Goal: Information Seeking & Learning: Compare options

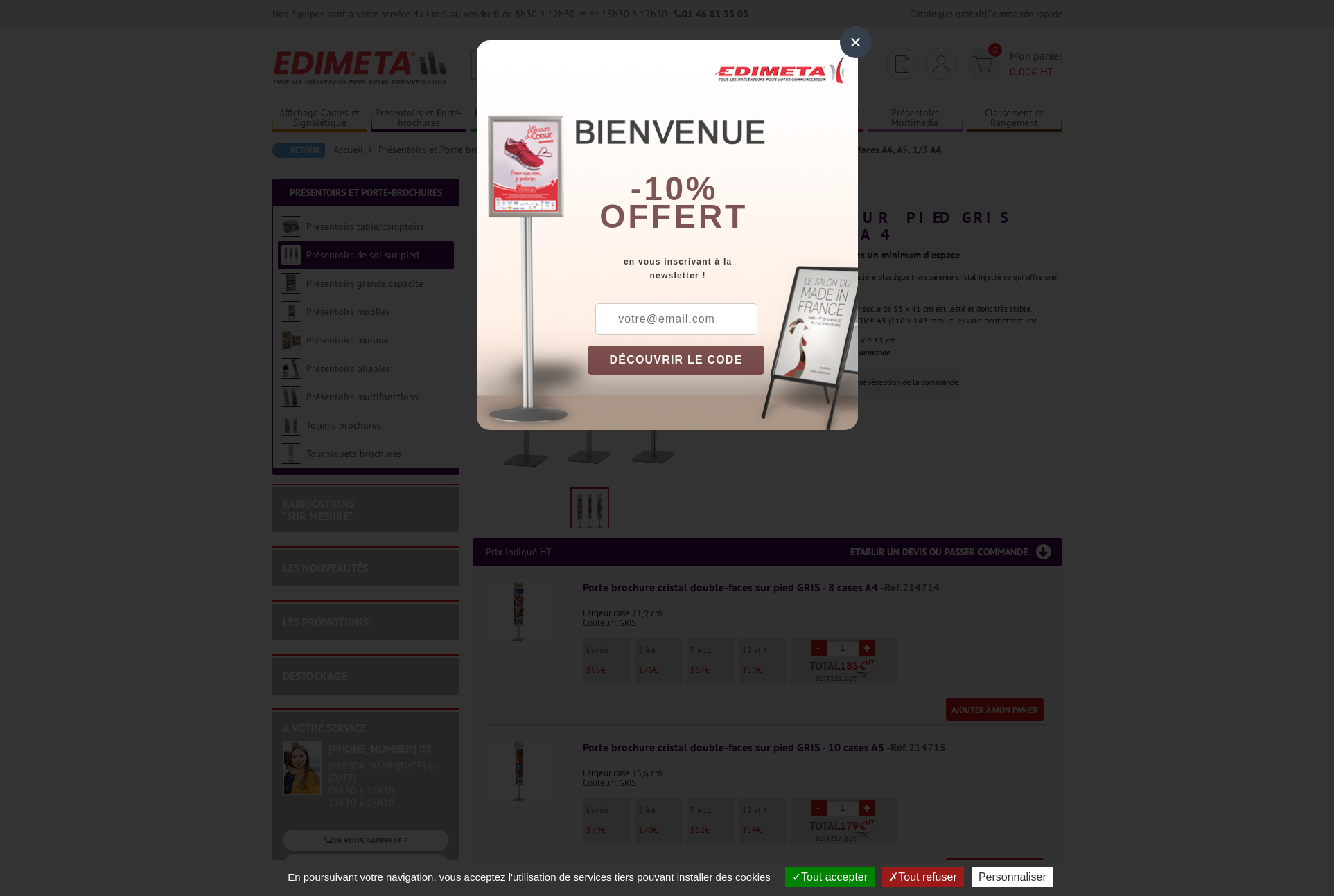
click at [858, 41] on div "×" at bounding box center [856, 42] width 31 height 31
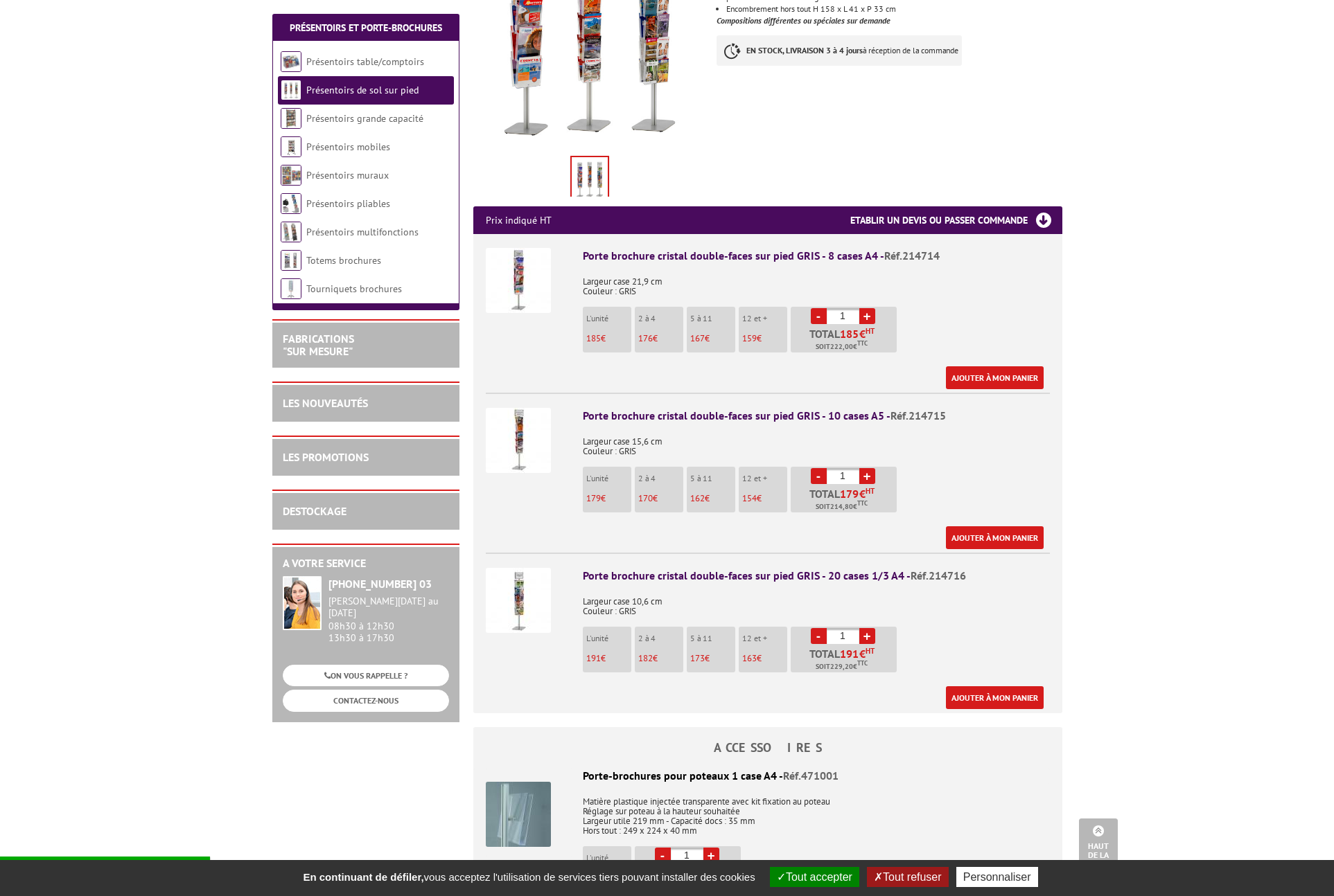
scroll to position [290, 0]
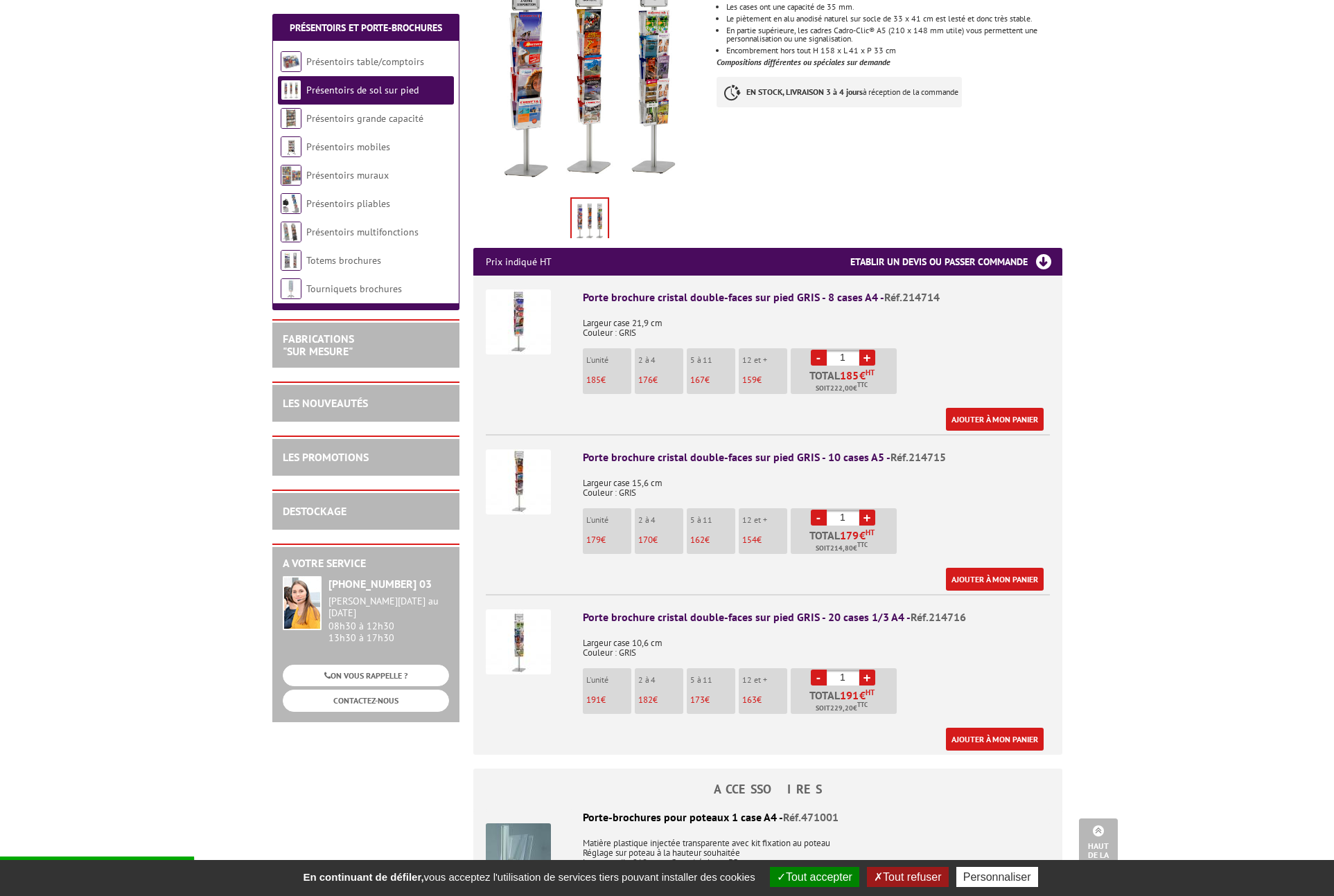
click at [524, 462] on img at bounding box center [518, 482] width 65 height 65
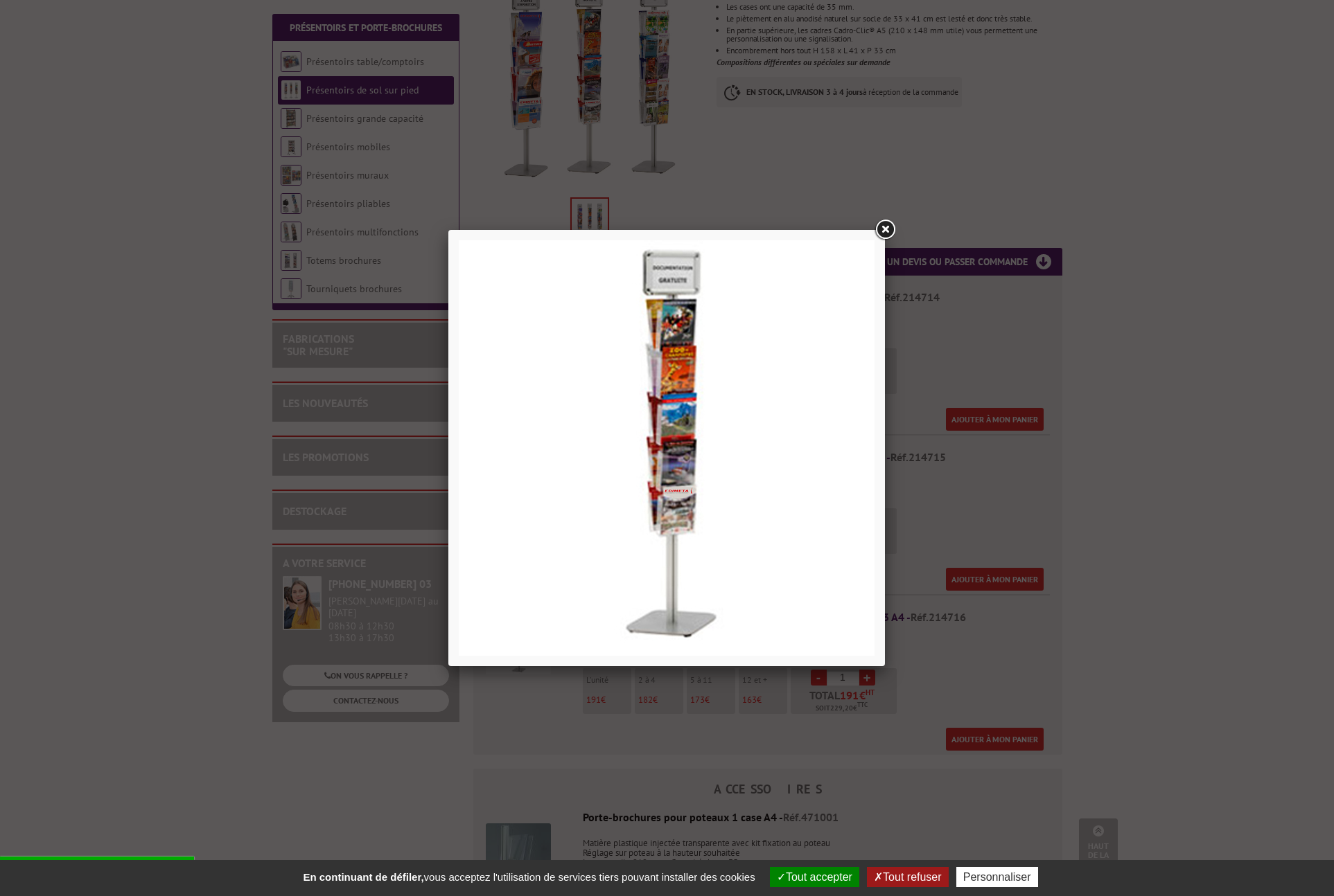
click at [886, 227] on link at bounding box center [884, 229] width 25 height 25
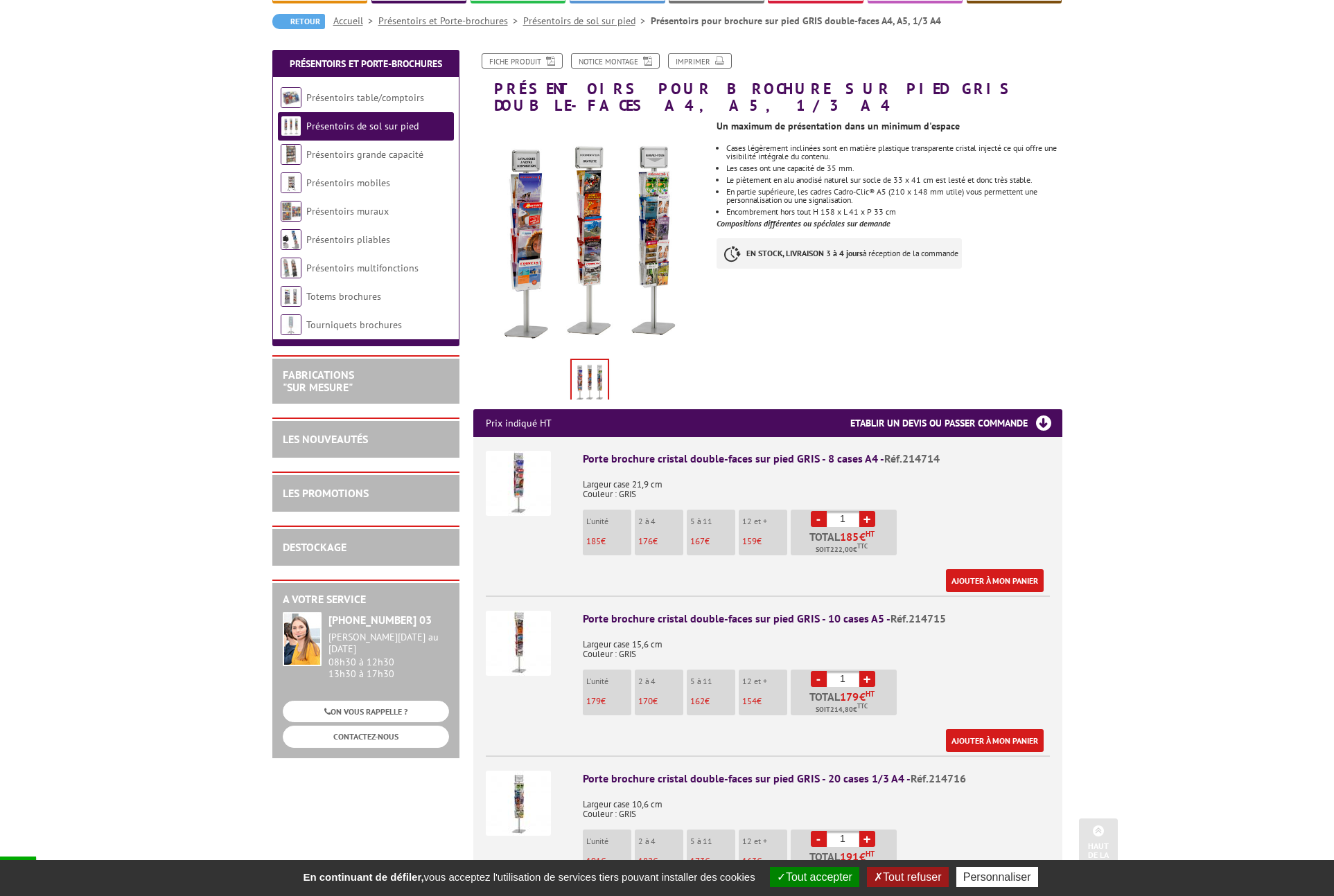
scroll to position [0, 0]
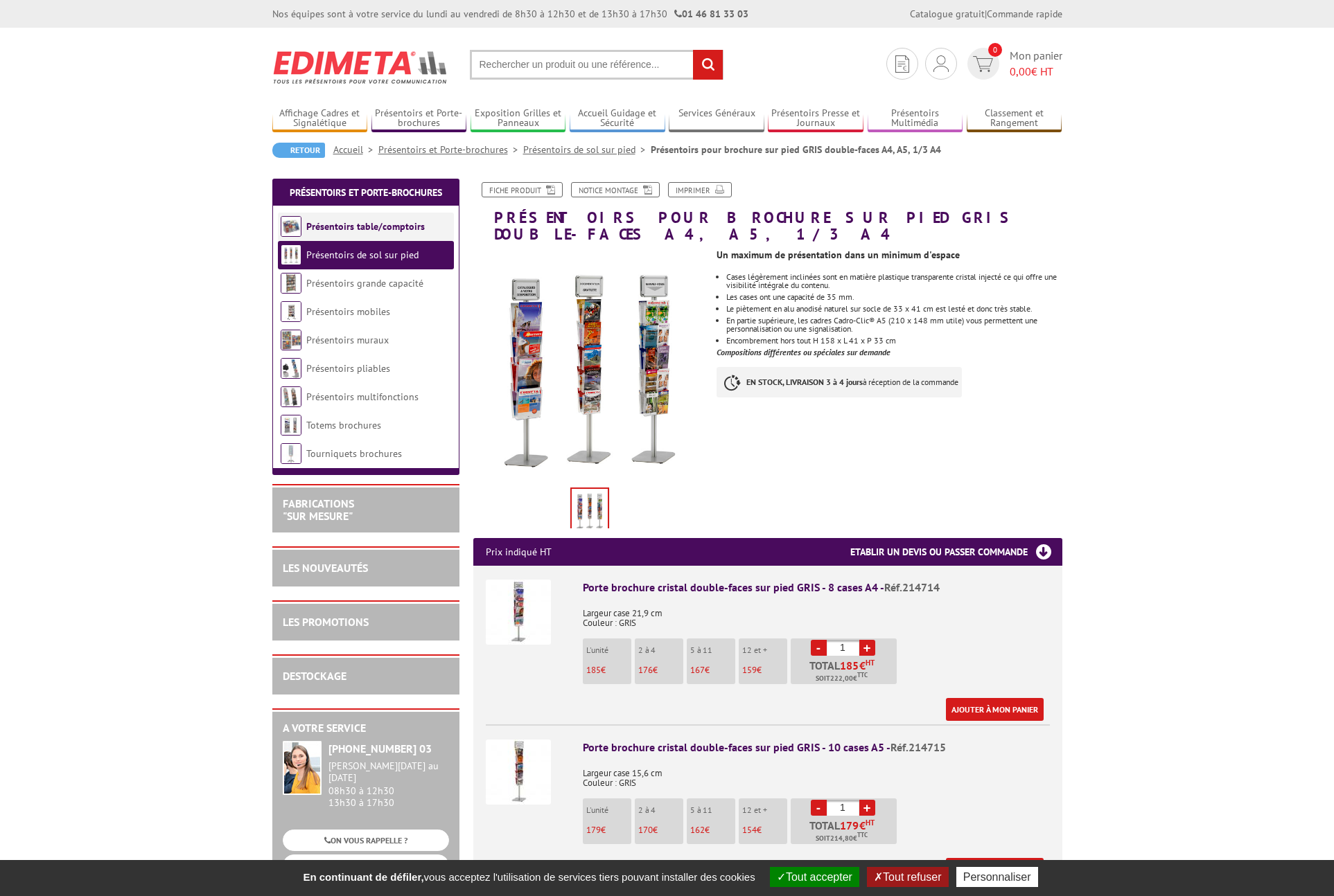
click at [334, 228] on link "Présentoirs table/comptoirs" at bounding box center [365, 226] width 118 height 12
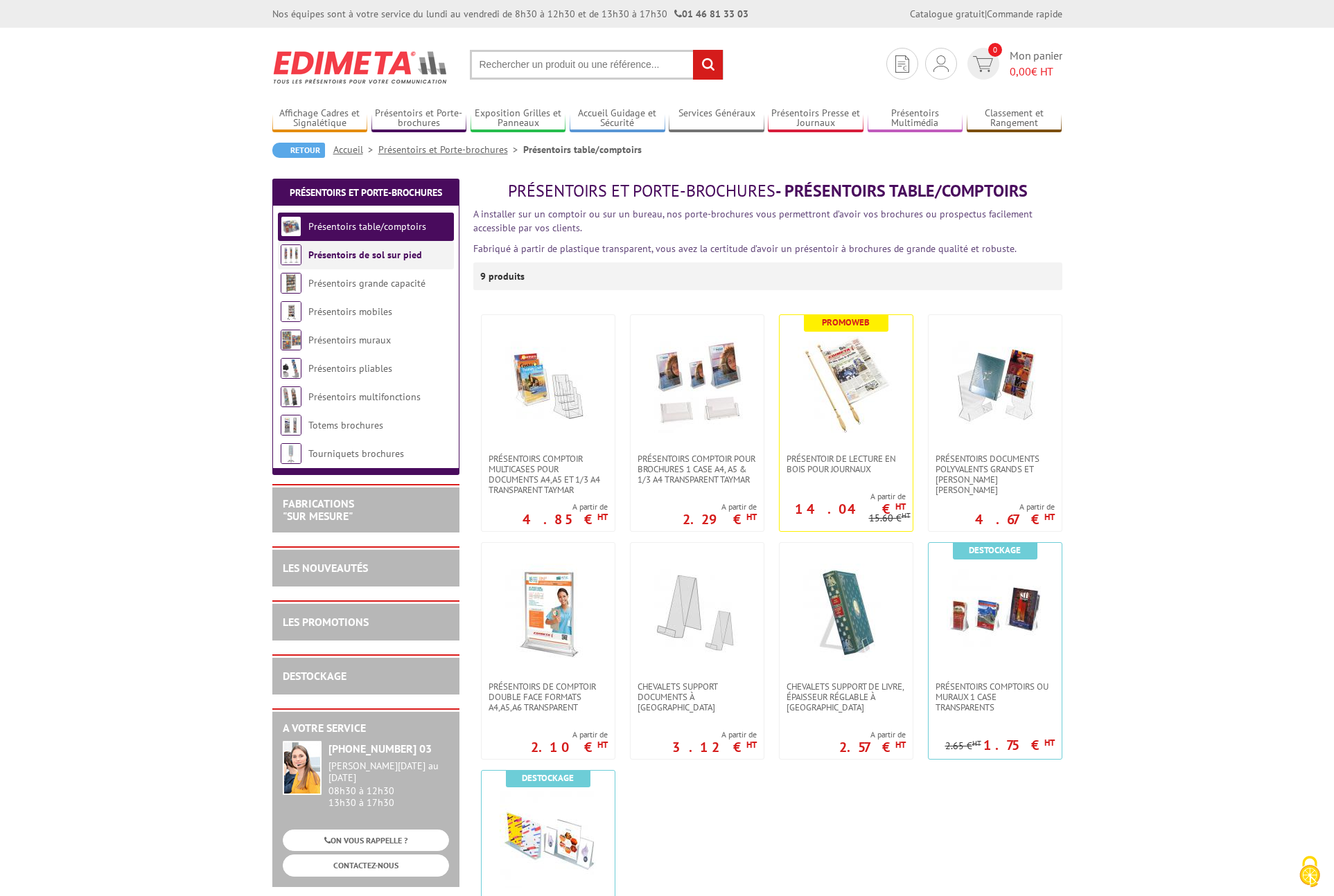
click at [340, 258] on link "Présentoirs de sol sur pied" at bounding box center [364, 254] width 114 height 12
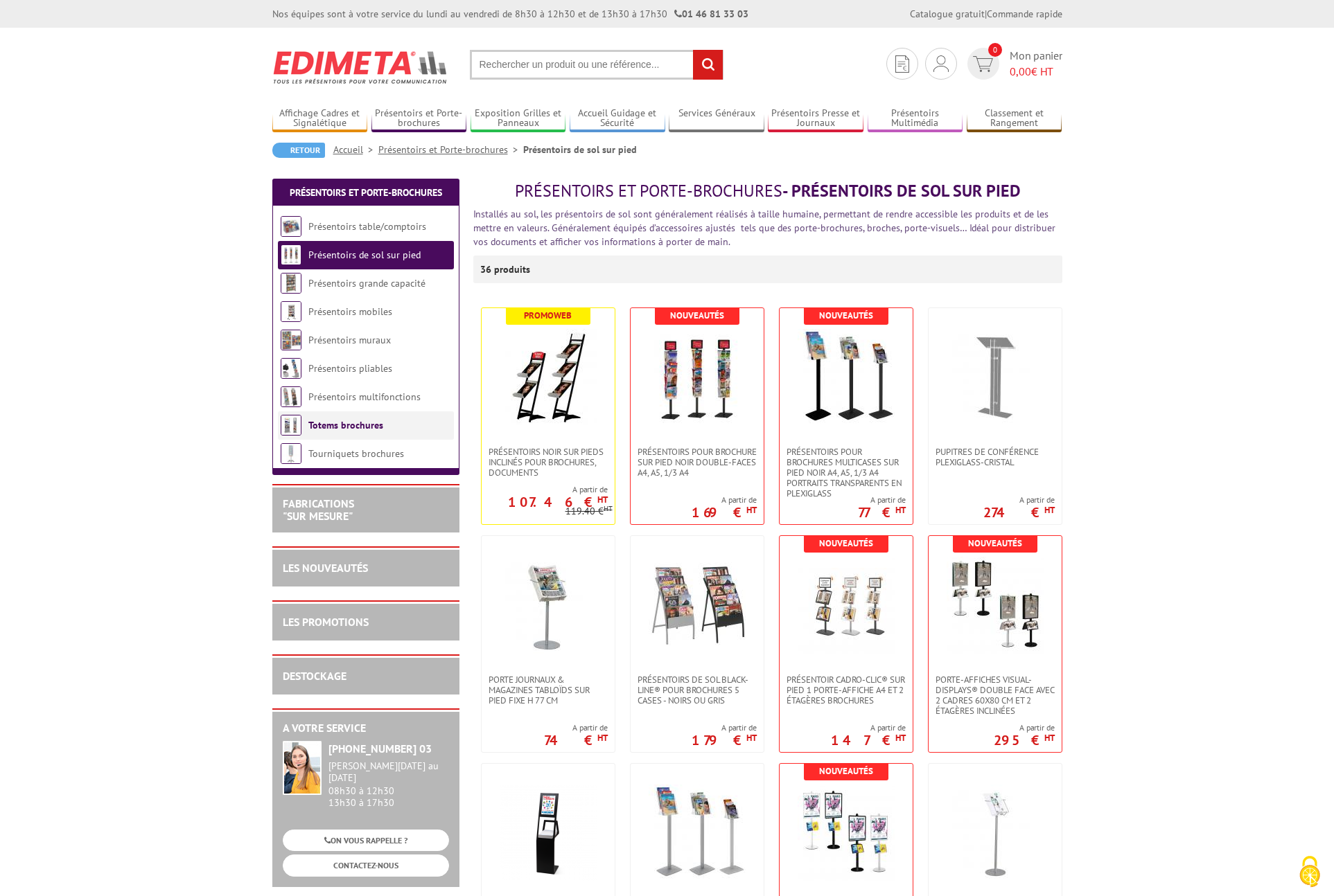
click at [342, 423] on link "Totems brochures" at bounding box center [345, 424] width 75 height 12
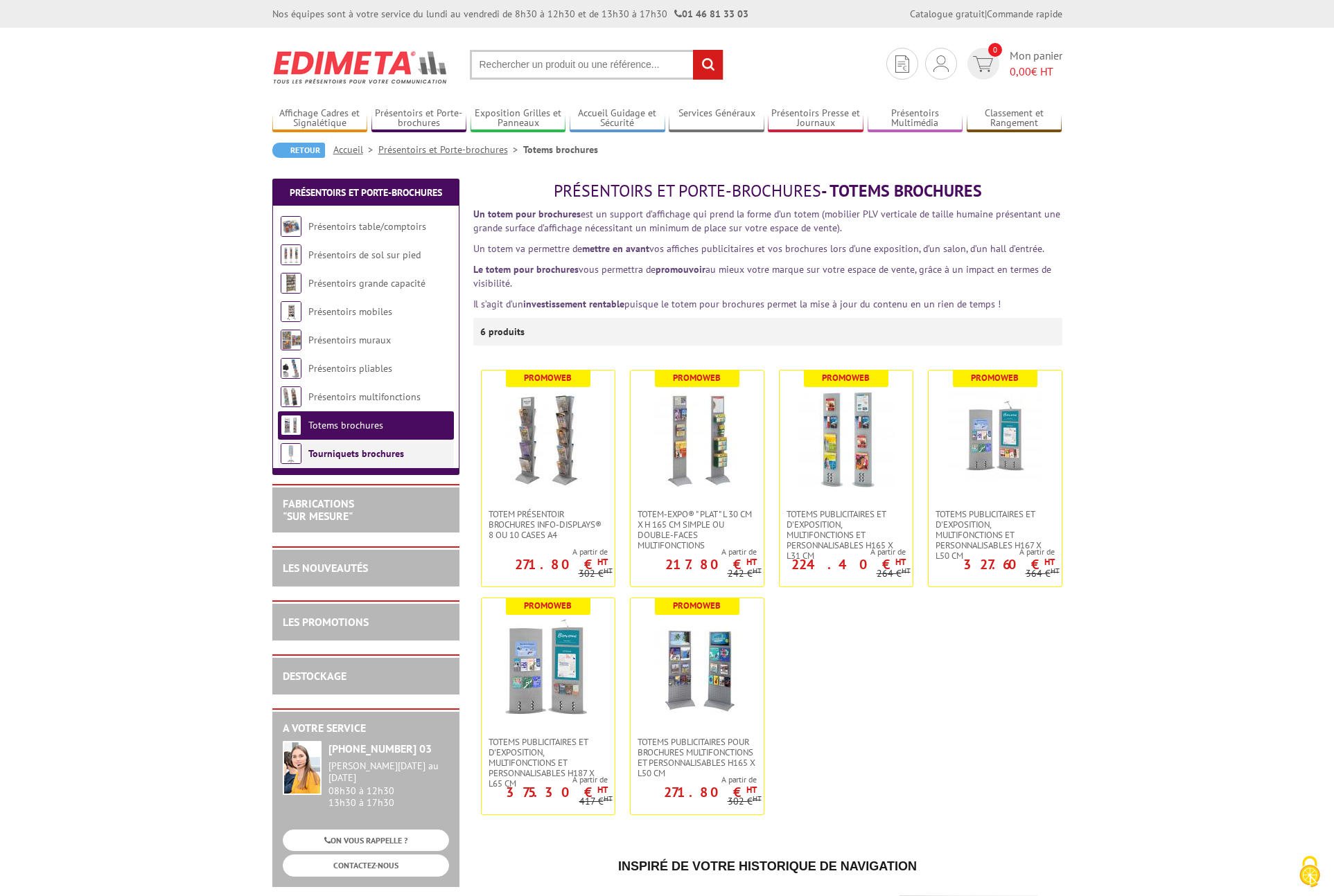
click at [337, 454] on link "Tourniquets brochures" at bounding box center [355, 453] width 95 height 12
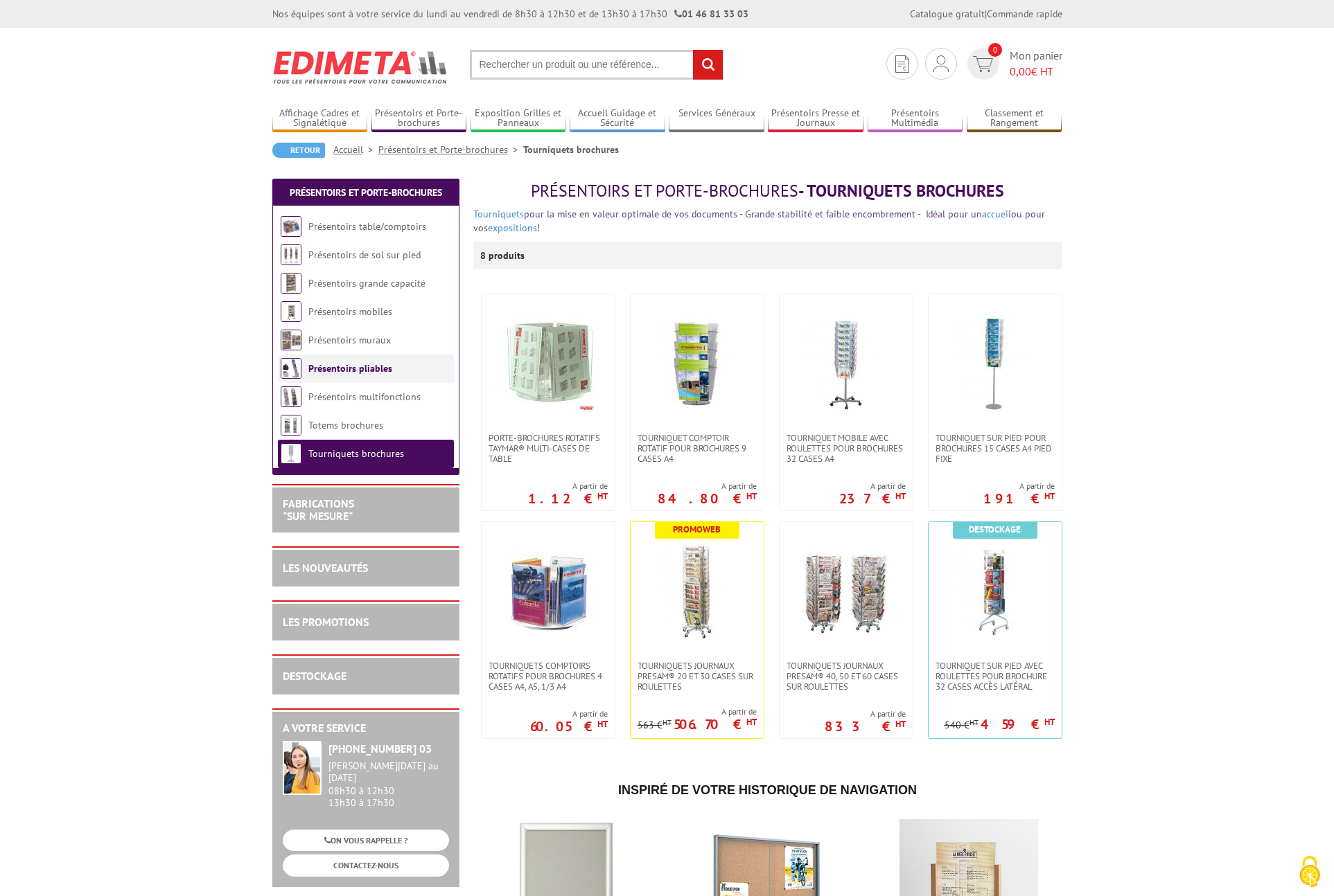
click at [336, 369] on link "Présentoirs pliables" at bounding box center [350, 368] width 84 height 12
